Goal: Task Accomplishment & Management: Manage account settings

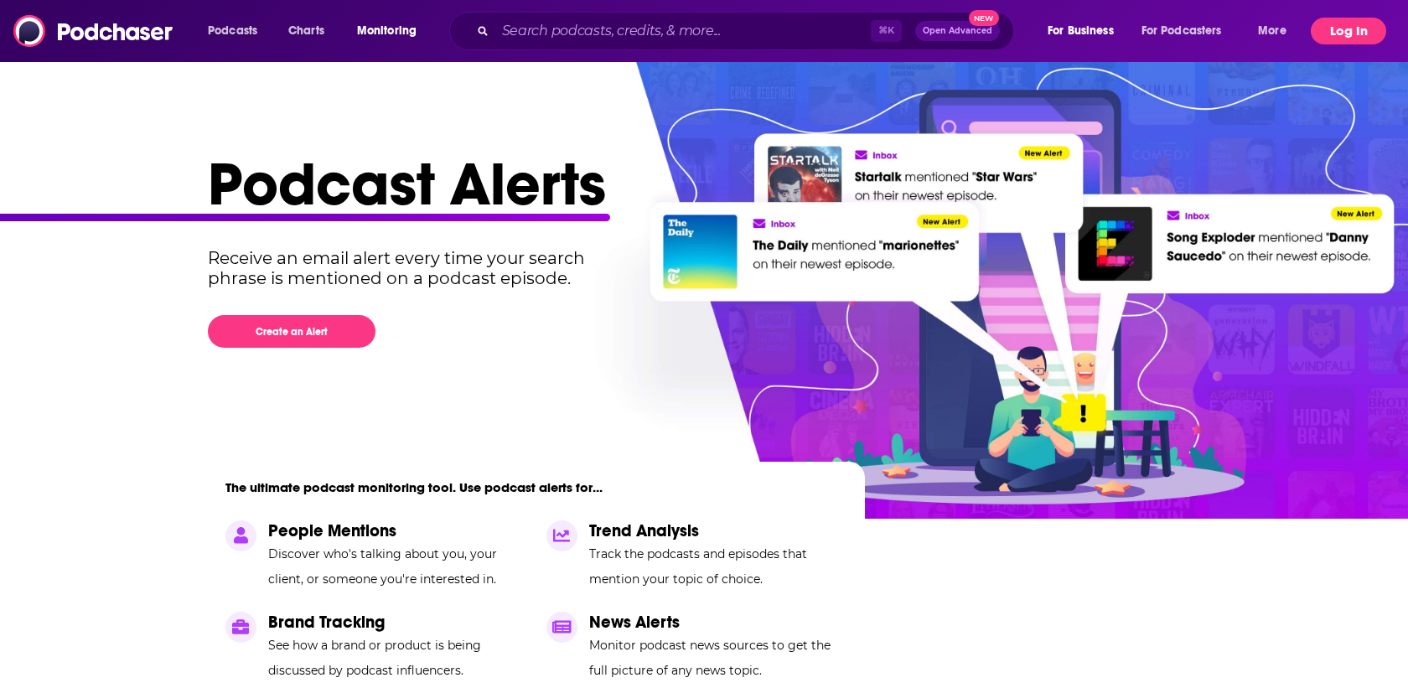
click at [1348, 33] on button "Log In" at bounding box center [1348, 31] width 75 height 27
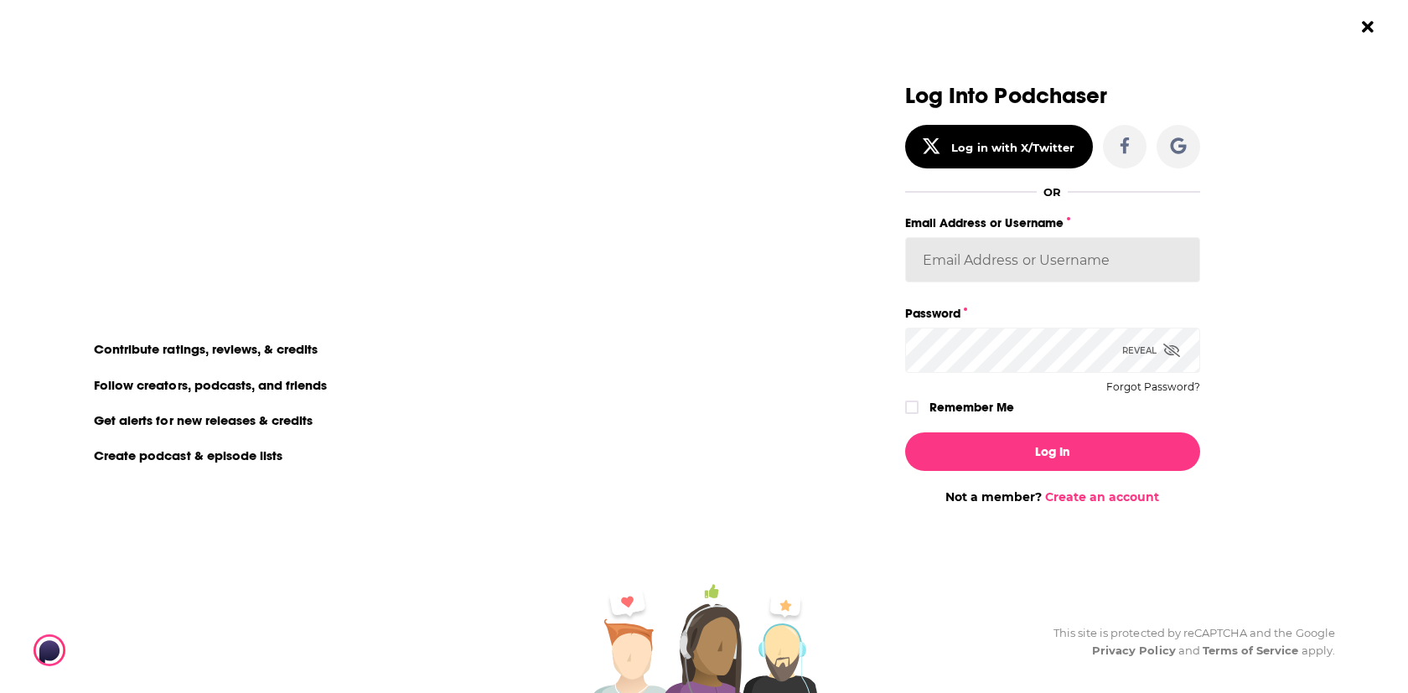
click at [988, 268] on input "Email Address or Username" at bounding box center [1052, 259] width 295 height 45
paste input "[PERSON_NAME][EMAIL_ADDRESS][DOMAIN_NAME]"
type input "[PERSON_NAME][EMAIL_ADDRESS][DOMAIN_NAME]"
click at [822, 373] on div "Dialog" at bounding box center [757, 294] width 295 height 421
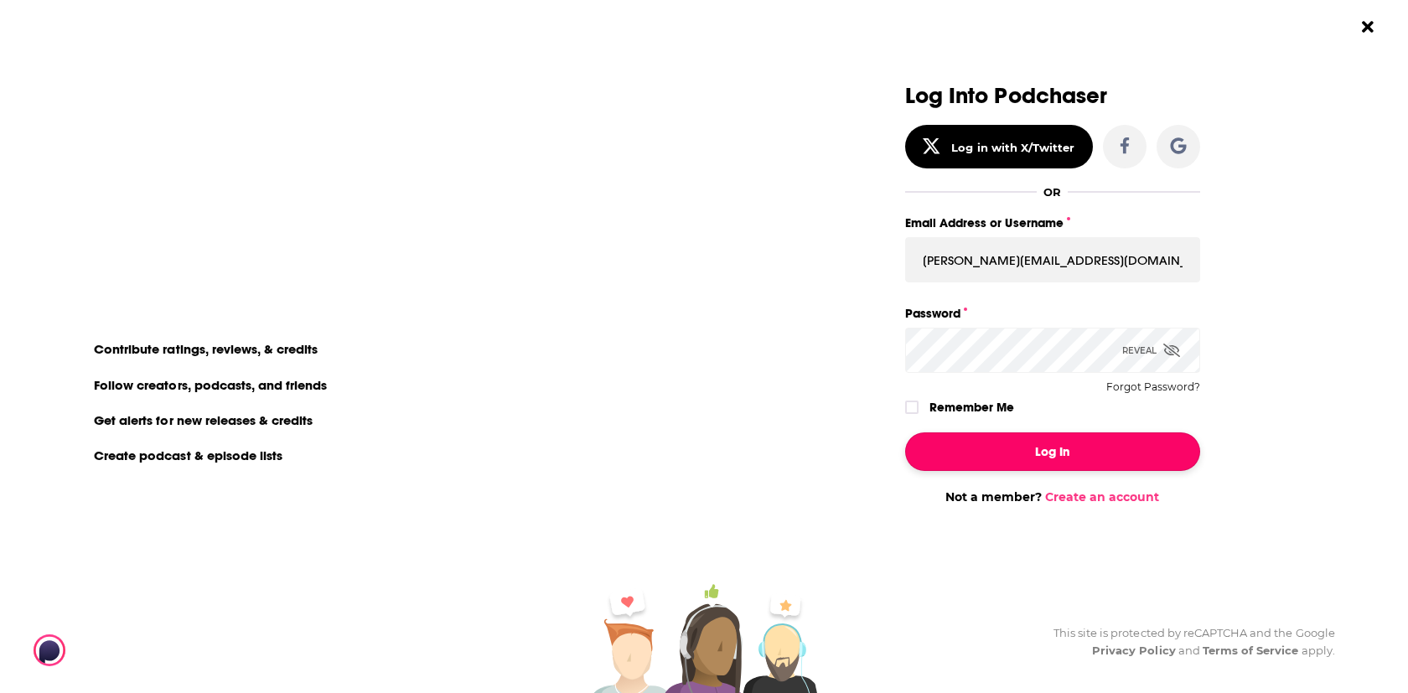
click at [956, 446] on button "Log In" at bounding box center [1052, 452] width 295 height 39
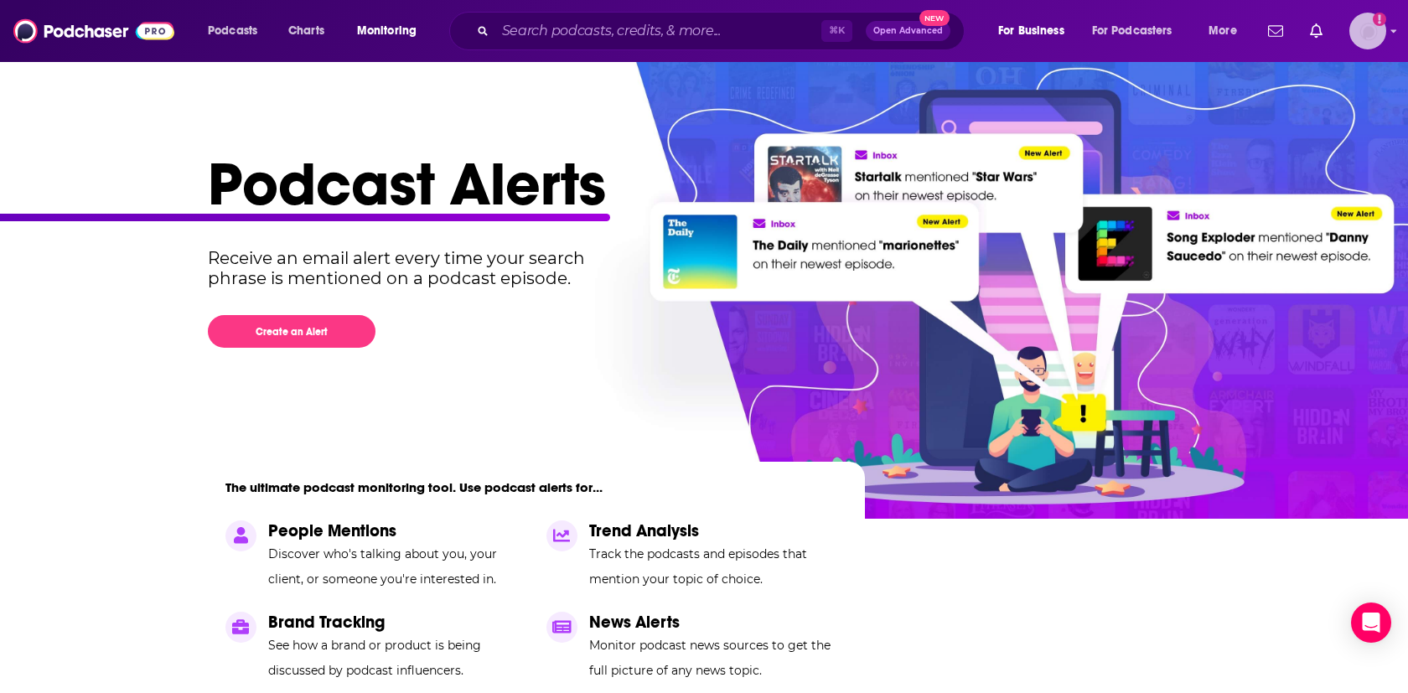
click at [1379, 32] on img "Logged in as Audrey.Mucisalazar" at bounding box center [1368, 31] width 37 height 37
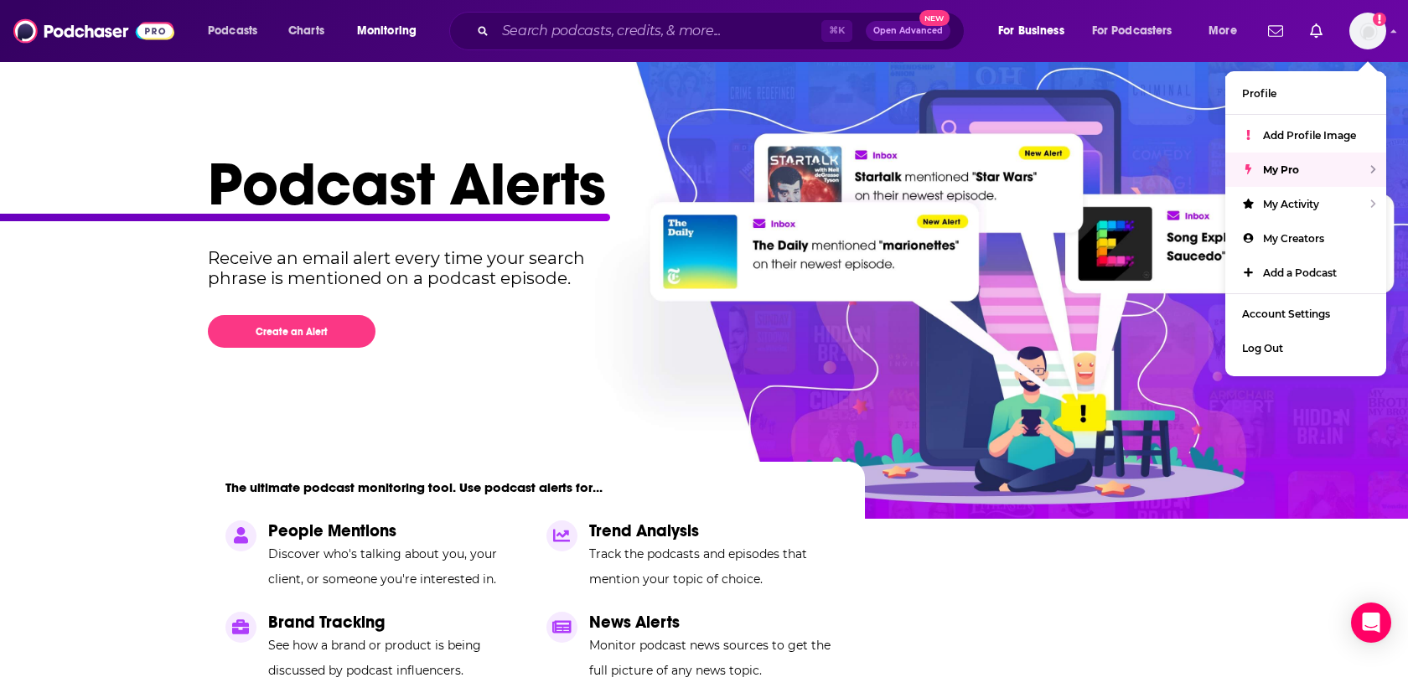
click at [835, 126] on div "Podcast Alerts Receive an email alert every time your search phrase is mentione…" at bounding box center [704, 422] width 1073 height 724
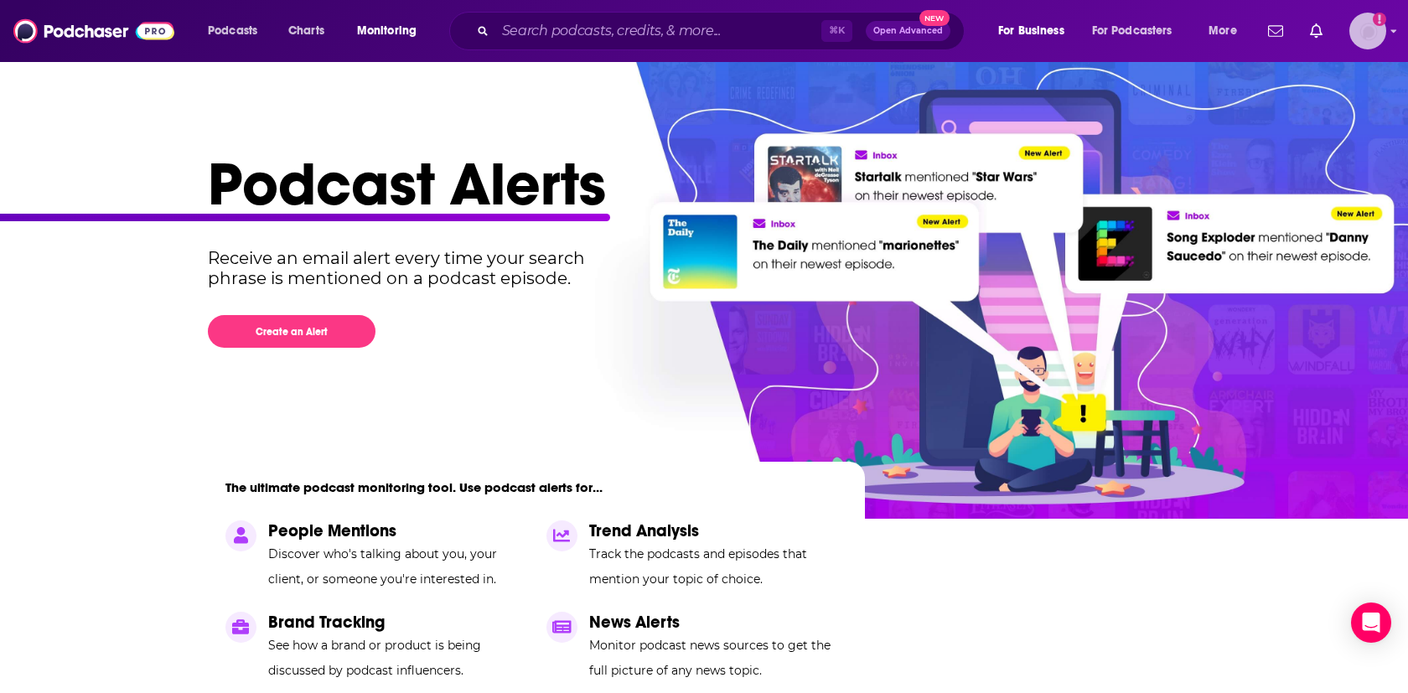
click at [1369, 37] on img "Logged in as Audrey.Mucisalazar" at bounding box center [1368, 31] width 37 height 37
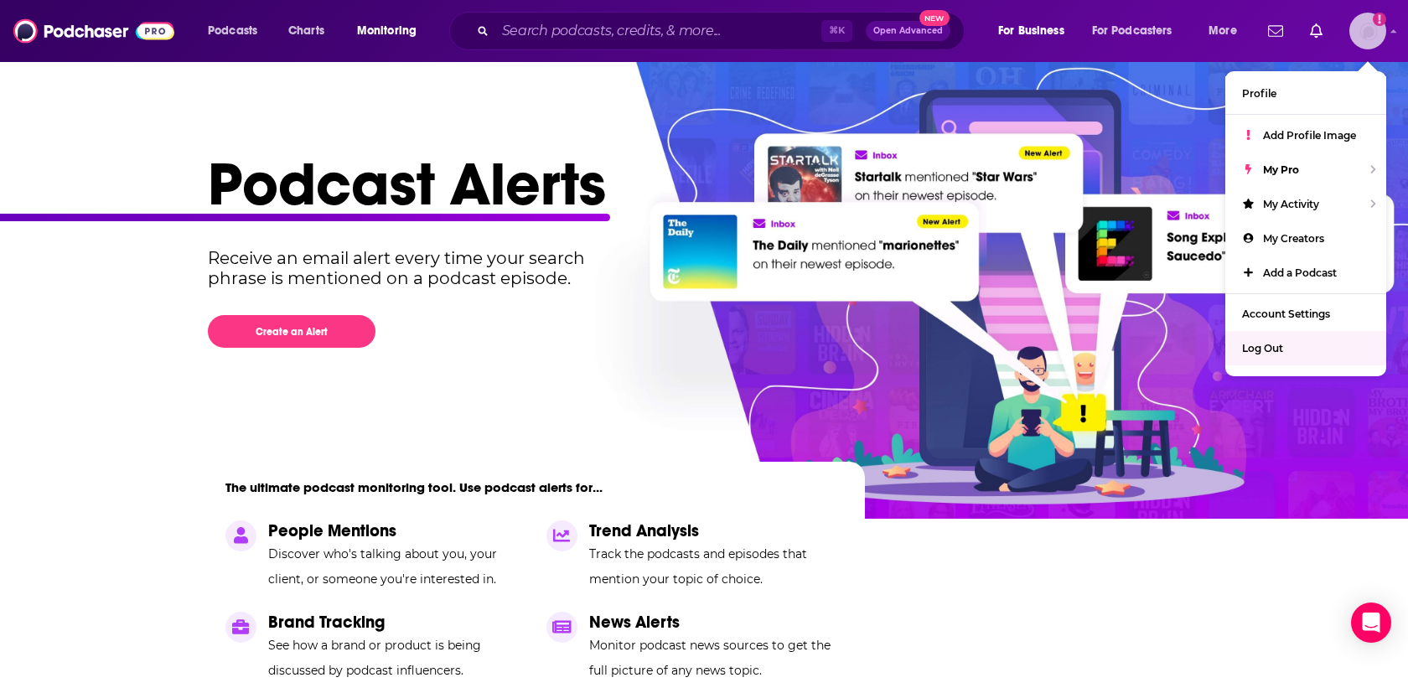
click at [1280, 342] on span "Log Out" at bounding box center [1262, 348] width 41 height 13
